Goal: Task Accomplishment & Management: Manage account settings

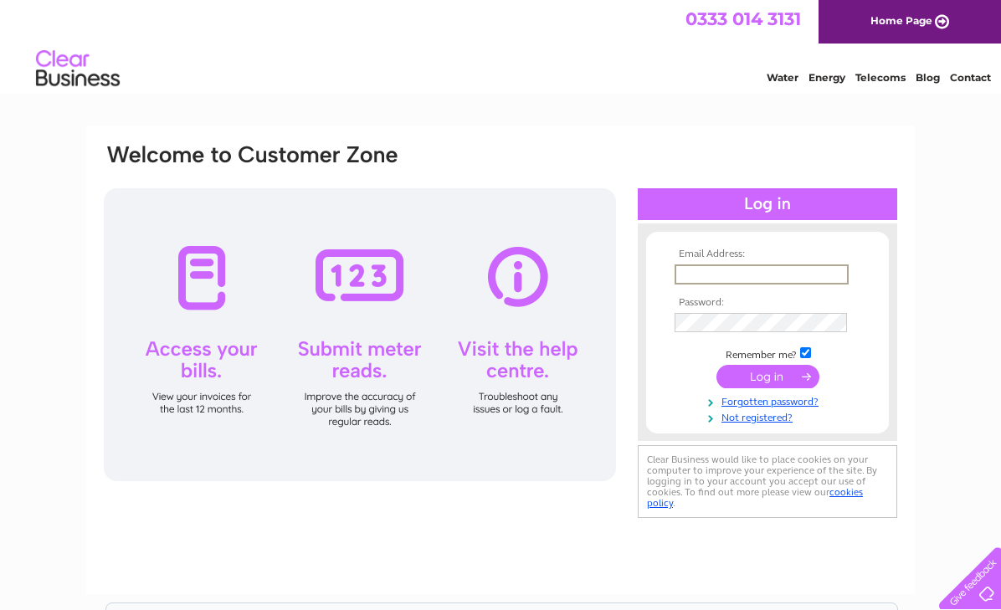
type input "[EMAIL_ADDRESS][DOMAIN_NAME]"
click at [743, 378] on input "submit" at bounding box center [768, 374] width 103 height 23
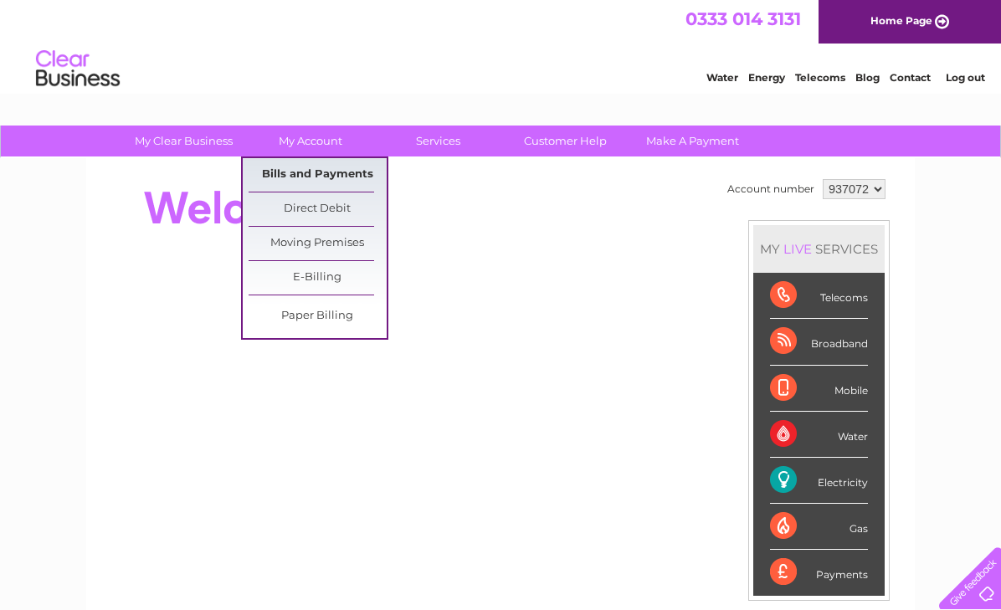
click at [306, 170] on link "Bills and Payments" at bounding box center [318, 174] width 138 height 33
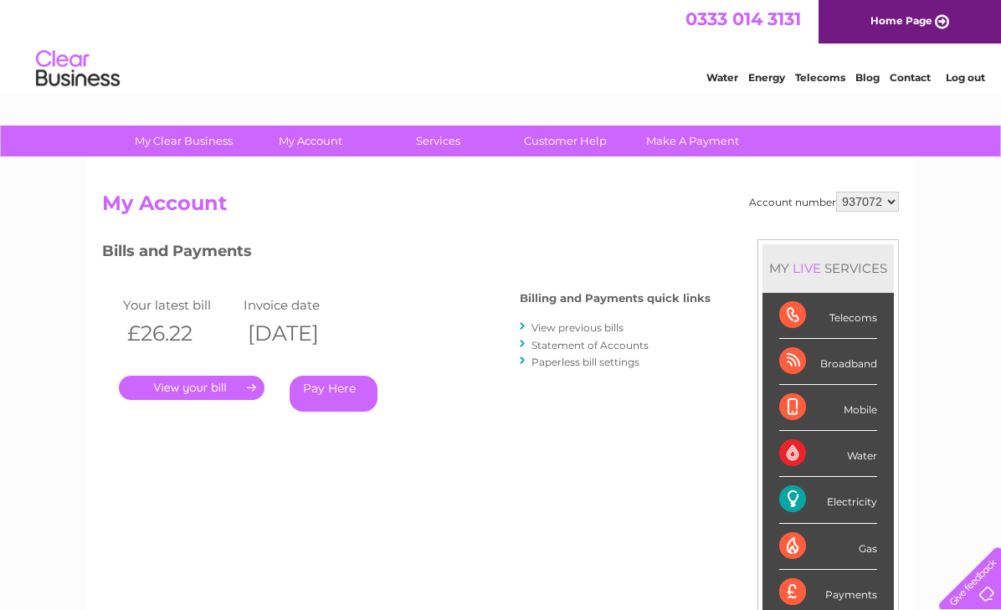
click at [201, 388] on link "." at bounding box center [192, 388] width 146 height 24
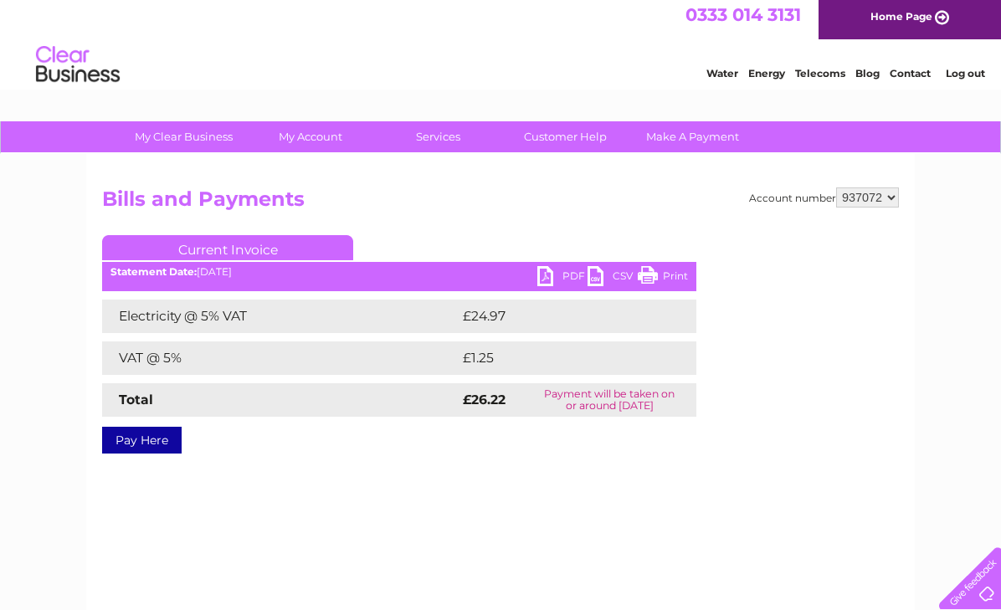
scroll to position [4, 0]
click at [598, 272] on link "CSV" at bounding box center [613, 278] width 50 height 24
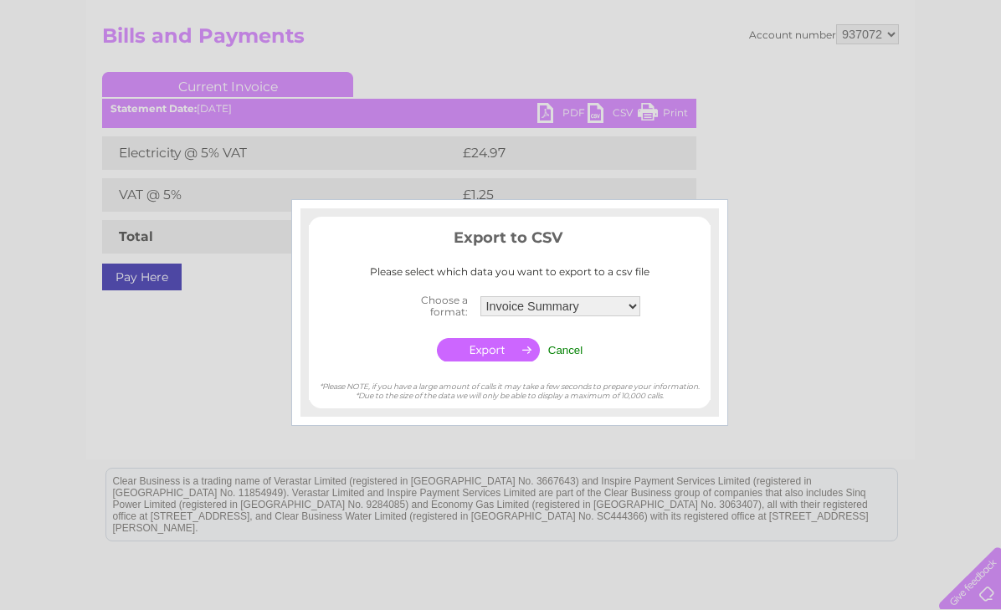
scroll to position [168, 0]
click at [568, 344] on input "Cancel" at bounding box center [565, 350] width 35 height 13
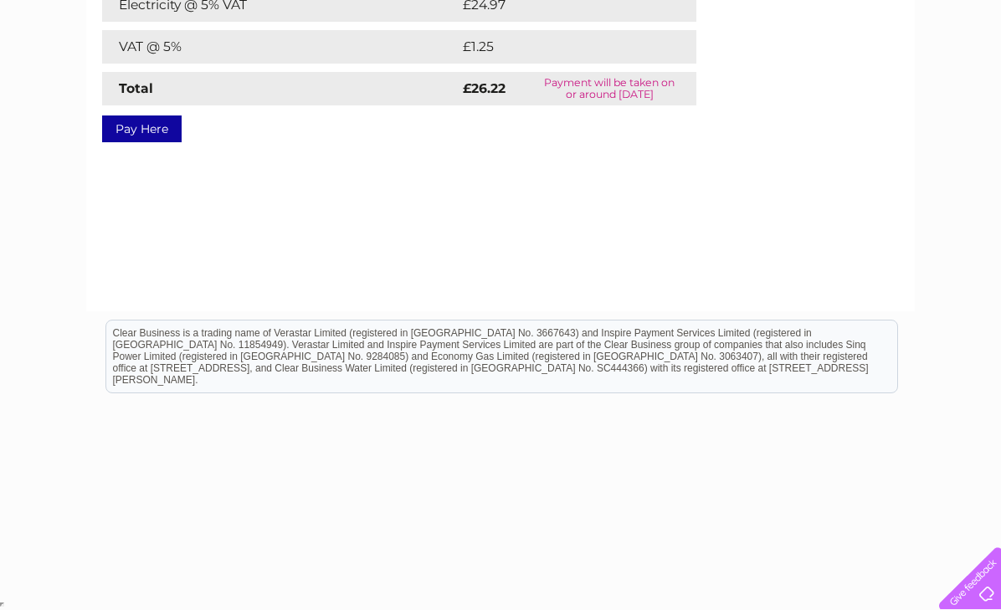
scroll to position [316, 0]
